Goal: Task Accomplishment & Management: Manage account settings

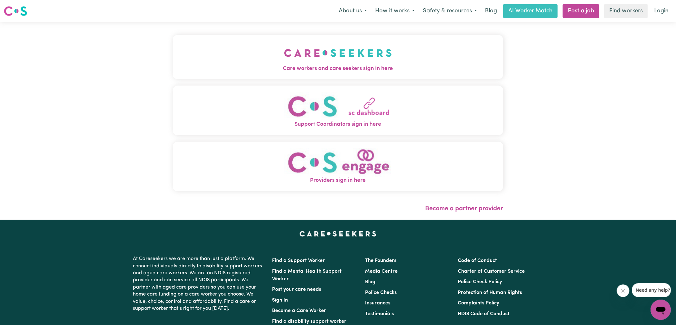
click at [352, 62] on img "Care workers and care seekers sign in here" at bounding box center [338, 52] width 108 height 23
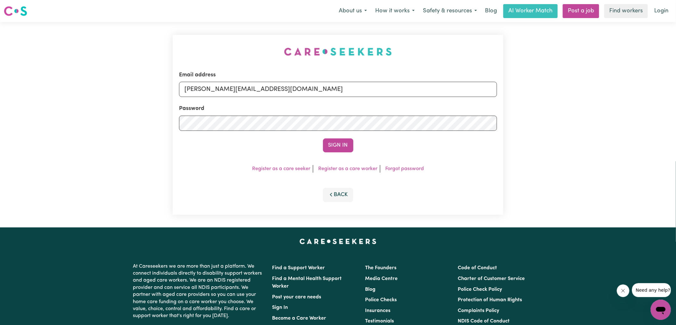
click at [206, 28] on div "Email address [PERSON_NAME][EMAIL_ADDRESS][DOMAIN_NAME] Password Sign In Regist…" at bounding box center [338, 124] width 338 height 205
click at [275, 91] on input "[PERSON_NAME][EMAIL_ADDRESS][DOMAIN_NAME]" at bounding box center [338, 89] width 318 height 15
drag, startPoint x: 223, startPoint y: 90, endPoint x: 421, endPoint y: 82, distance: 198.3
click at [420, 93] on input "[EMAIL_ADDRESS][DOMAIN_NAME]" at bounding box center [338, 89] width 318 height 15
type input "superuser~[EMAIL_ADDRESS][DOMAIN_NAME]"
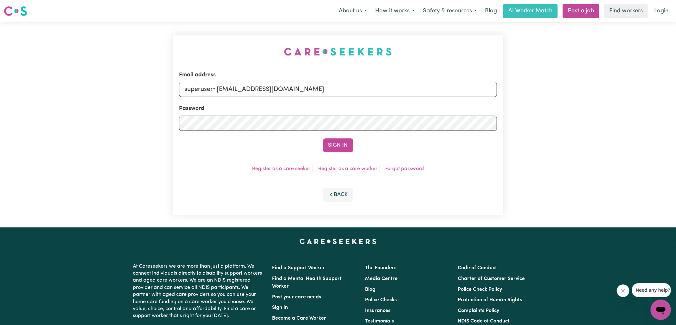
click at [323, 138] on button "Sign In" at bounding box center [338, 145] width 30 height 14
